Goal: Information Seeking & Learning: Understand process/instructions

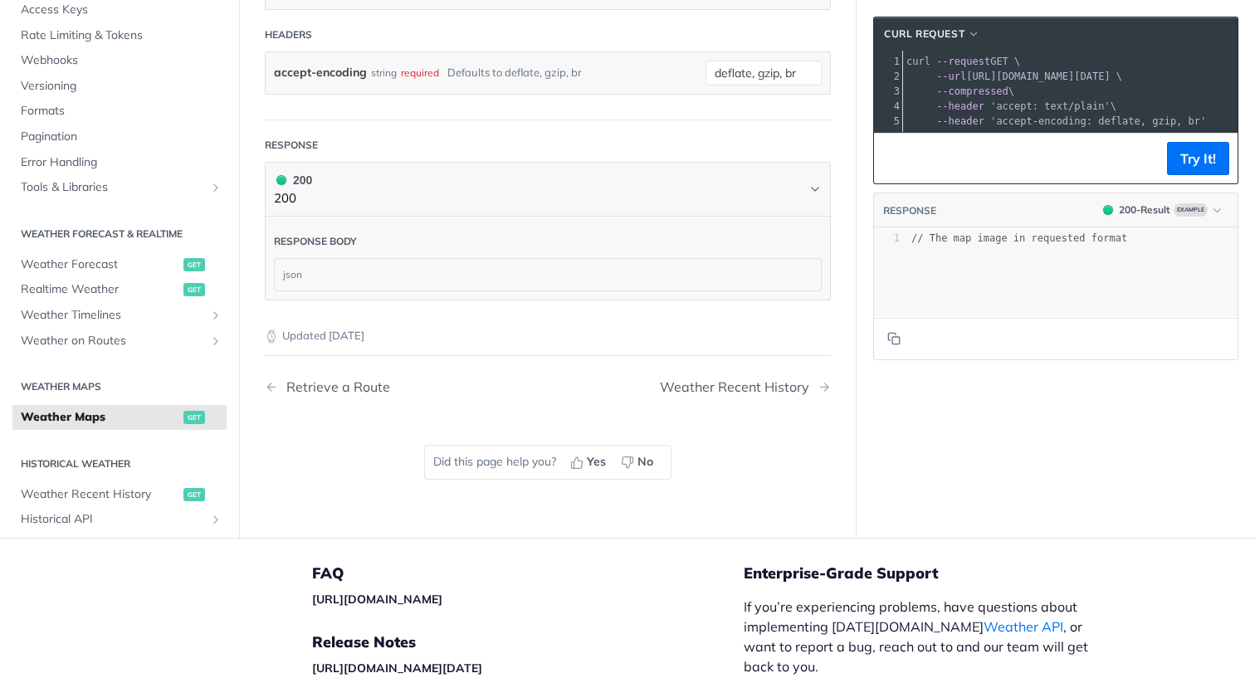
scroll to position [2262, 0]
click at [100, 339] on span "Weather on Routes" at bounding box center [113, 338] width 184 height 17
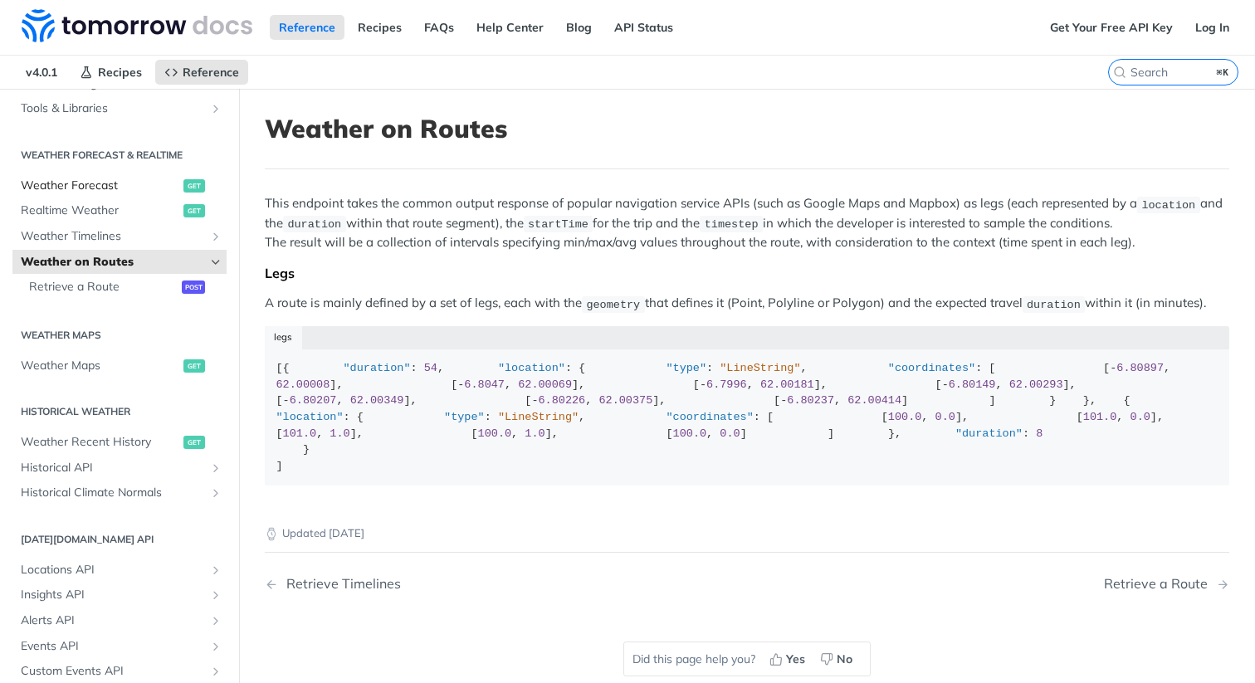
scroll to position [319, 0]
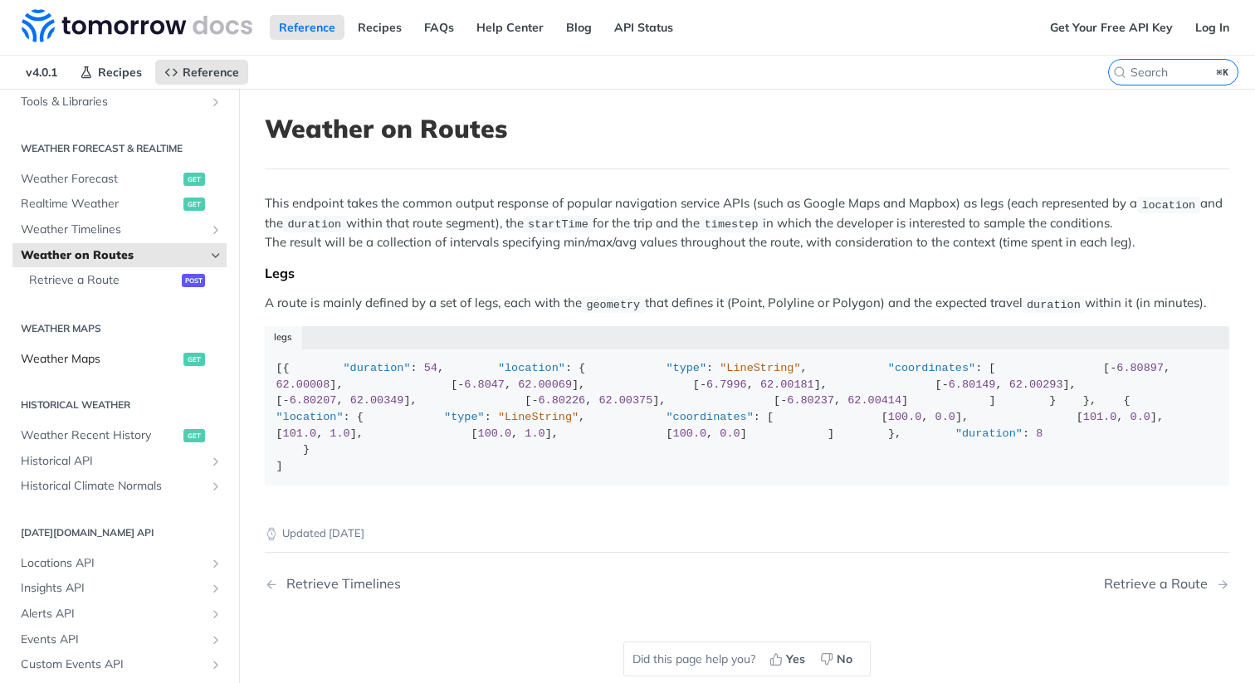
click at [76, 358] on span "Weather Maps" at bounding box center [100, 359] width 158 height 17
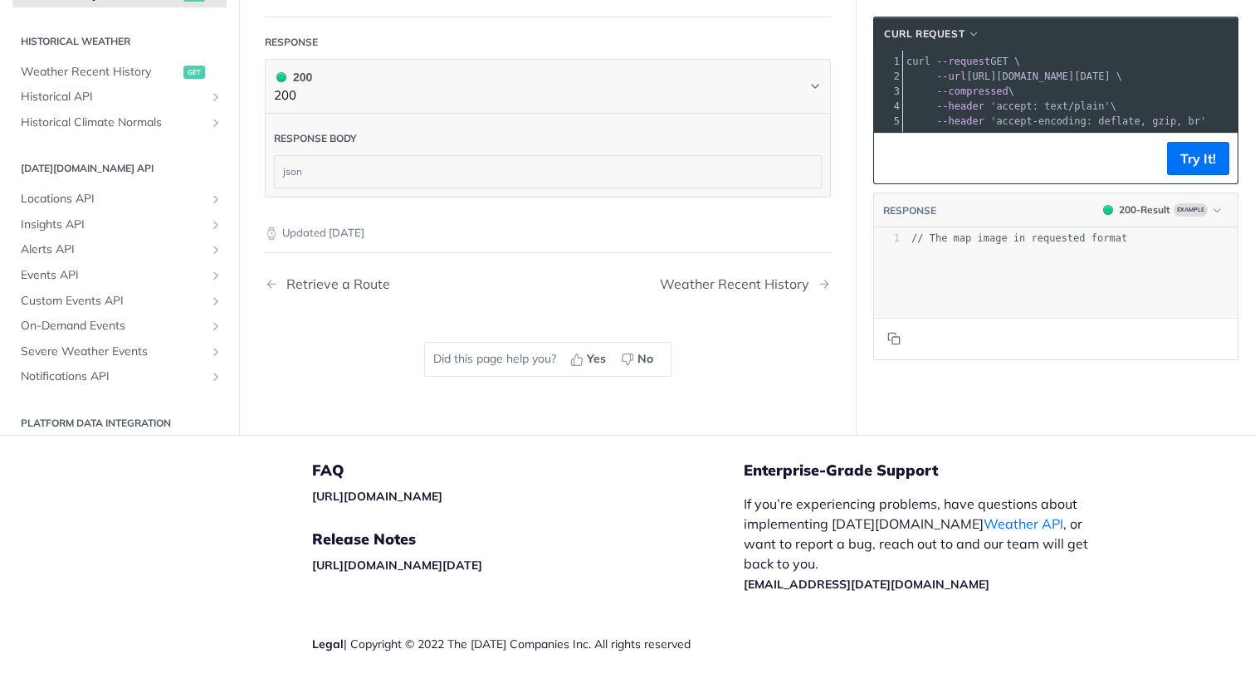
scroll to position [2412, 0]
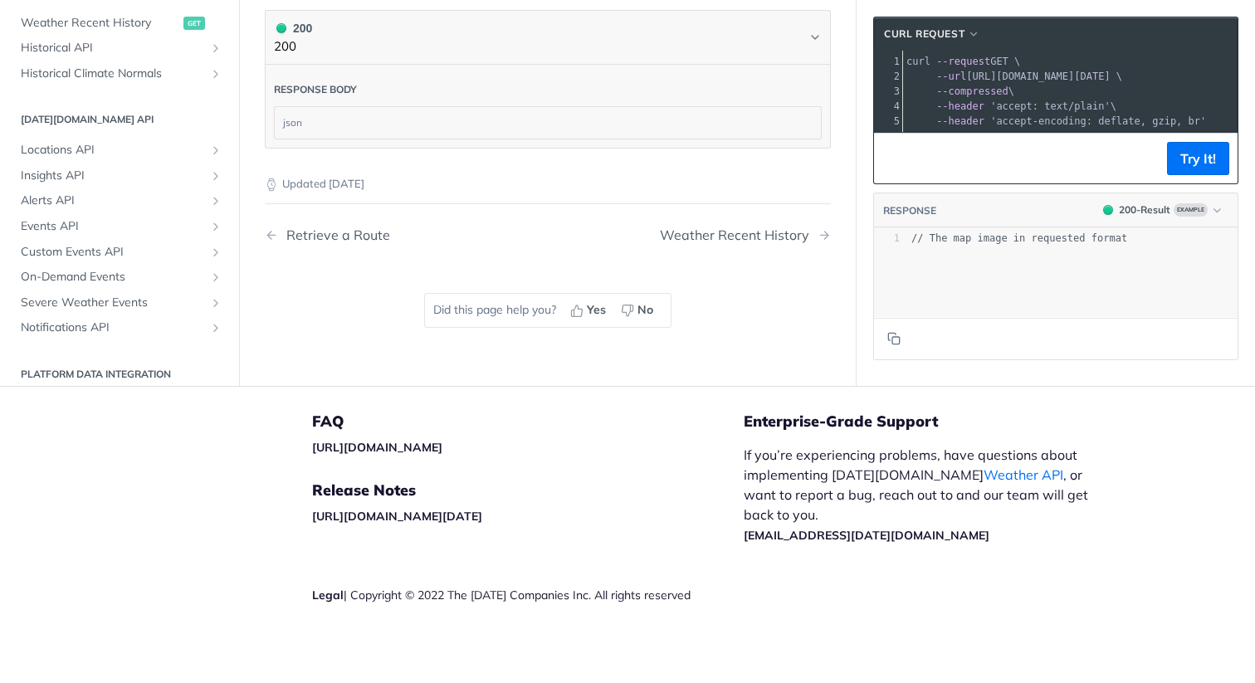
click at [149, 370] on h2 "Platform DATA integration" at bounding box center [119, 374] width 214 height 15
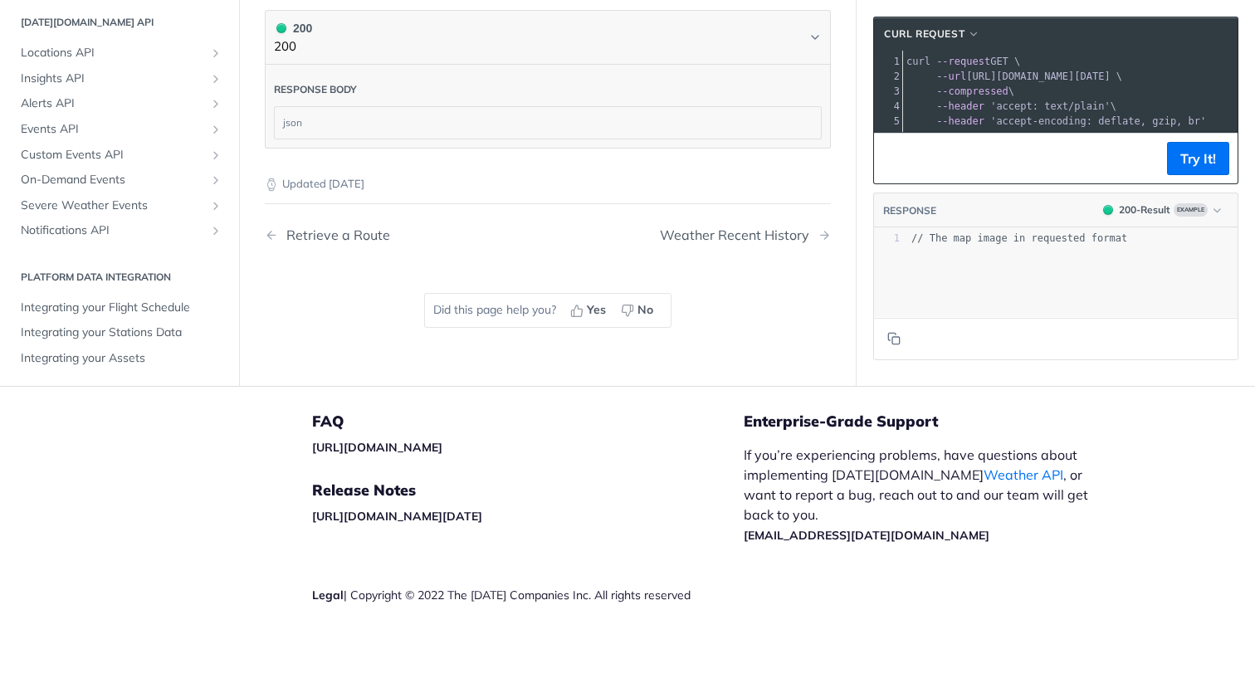
scroll to position [419, 0]
click at [133, 360] on span "Integrating your Assets" at bounding box center [122, 356] width 202 height 17
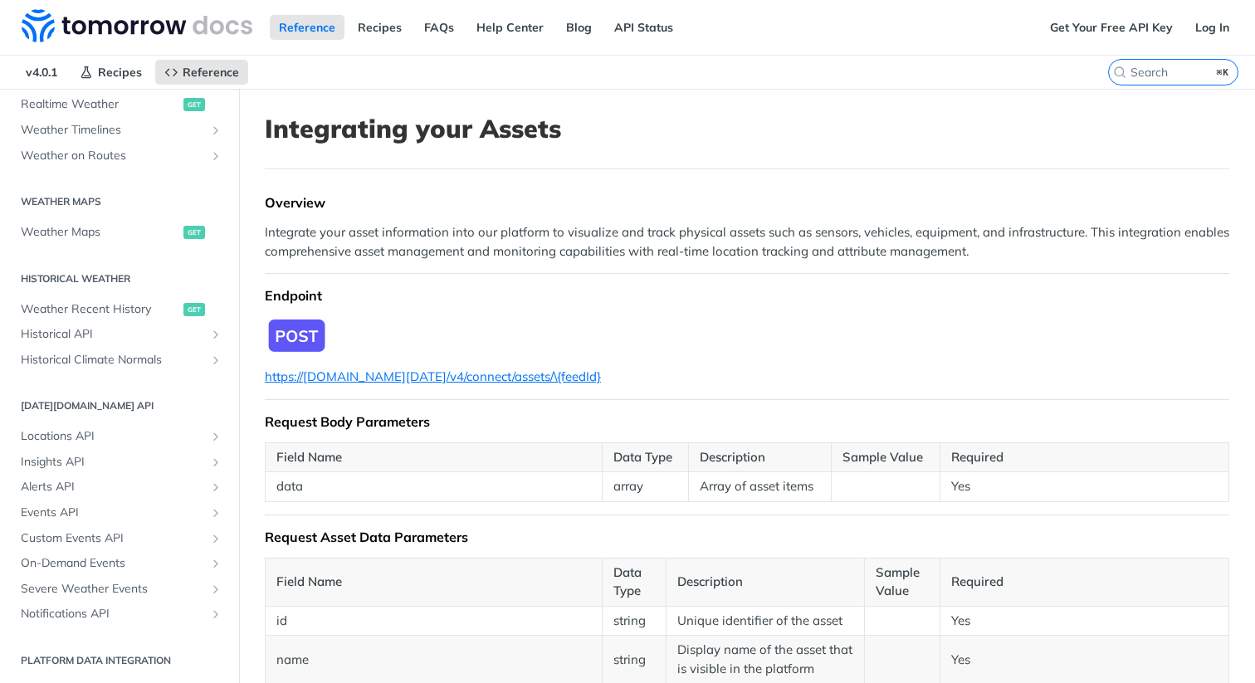
click at [442, 241] on p "Integrate your asset information into our platform to visualize and track physi…" at bounding box center [747, 241] width 964 height 37
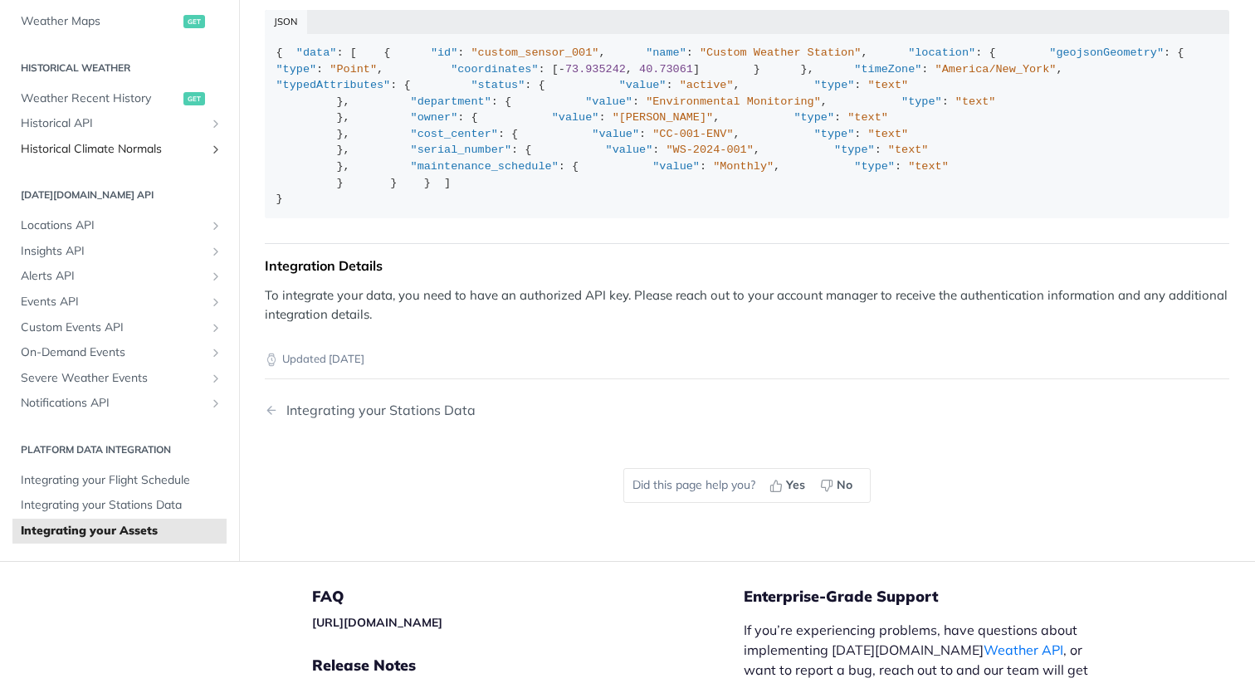
scroll to position [414, 0]
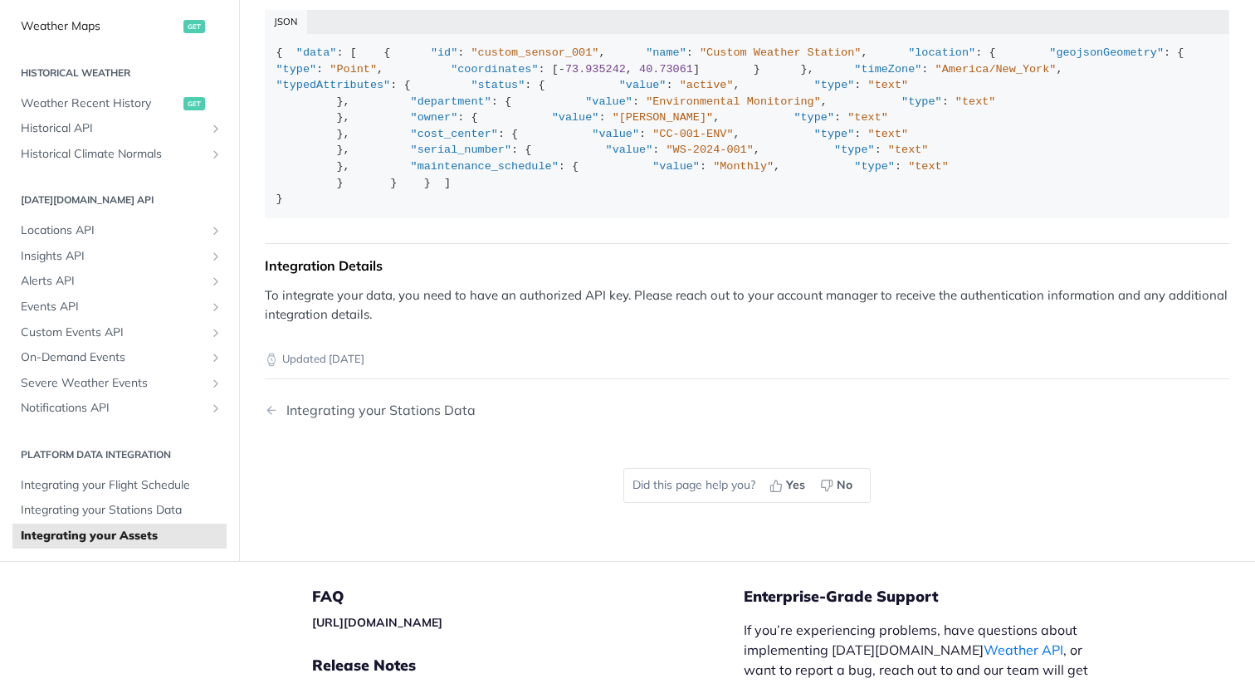
click at [100, 39] on link "Weather Maps get" at bounding box center [119, 26] width 214 height 25
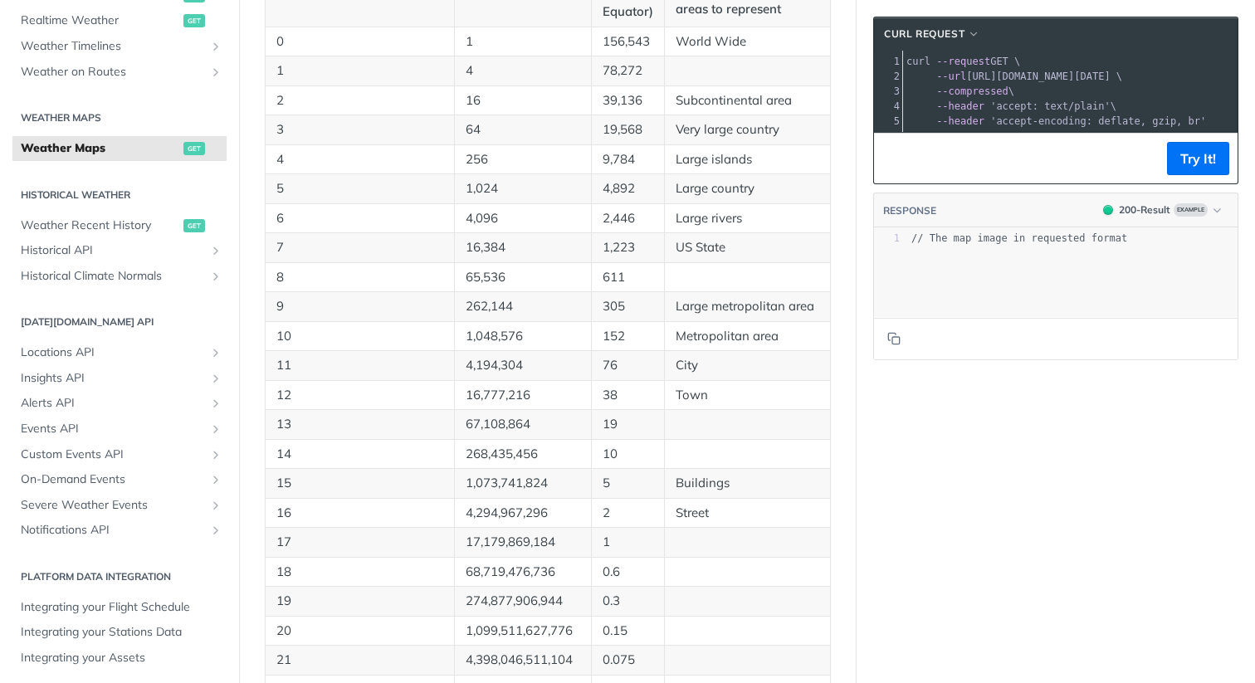
scroll to position [917, 0]
